Goal: Find specific page/section: Find specific page/section

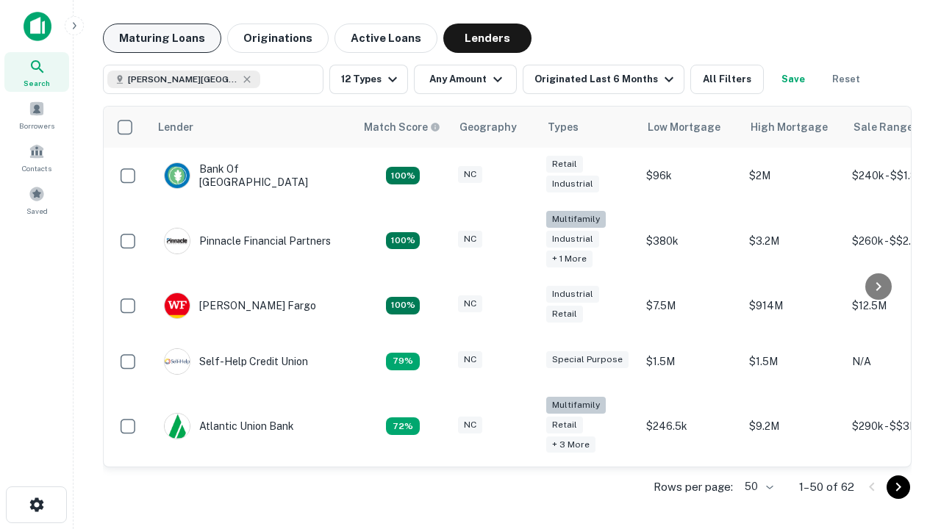
click at [162, 38] on button "Maturing Loans" at bounding box center [162, 38] width 118 height 29
